Goal: Navigation & Orientation: Go to known website

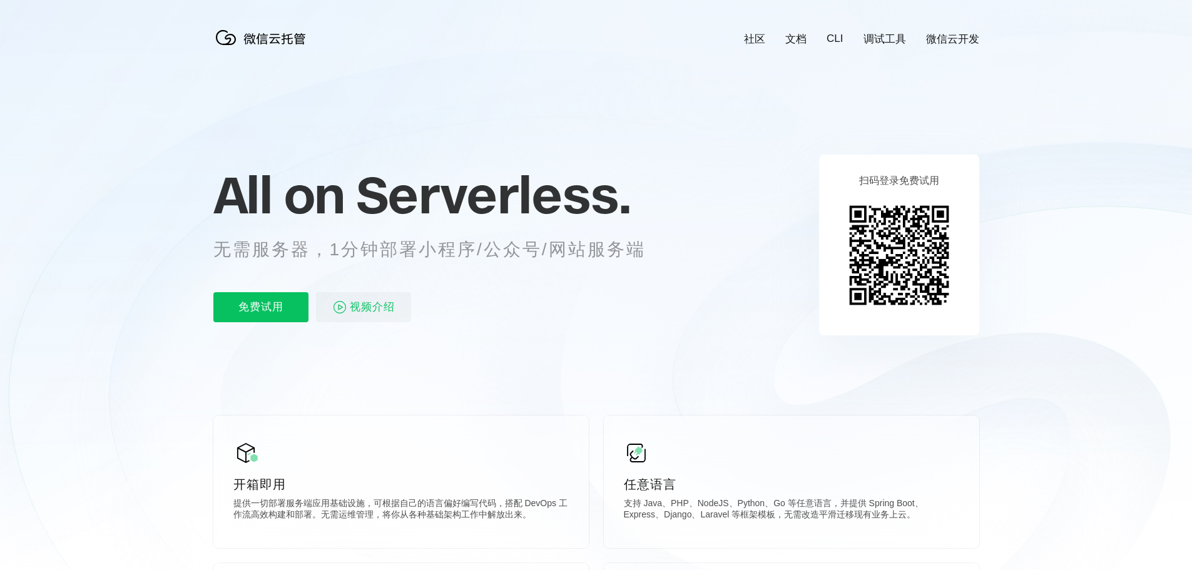
scroll to position [0, 2225]
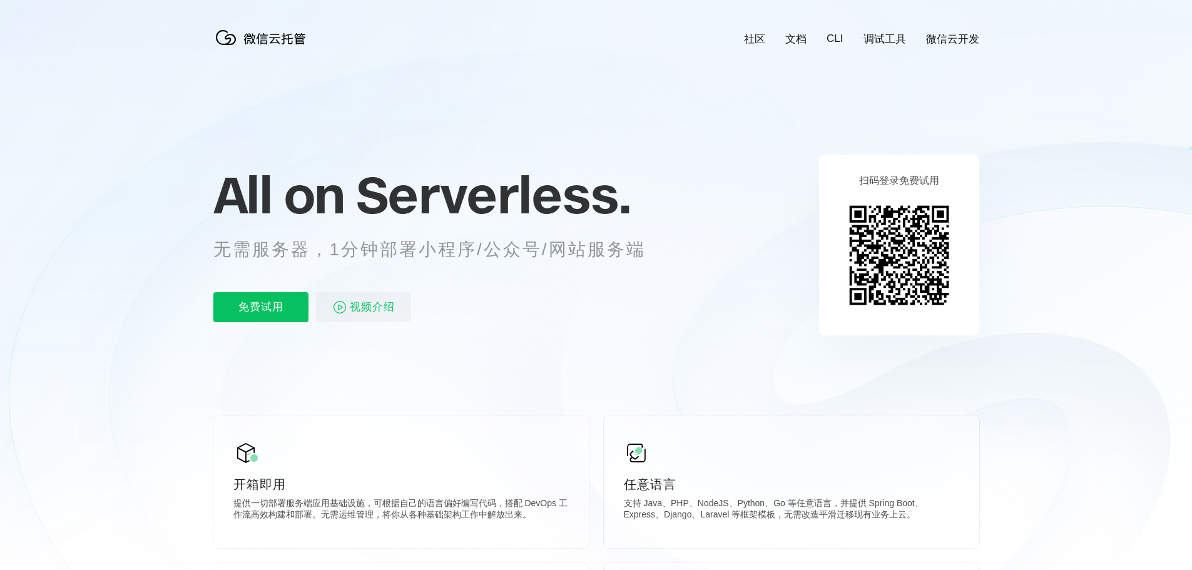
scroll to position [0, 2225]
